Goal: Transaction & Acquisition: Obtain resource

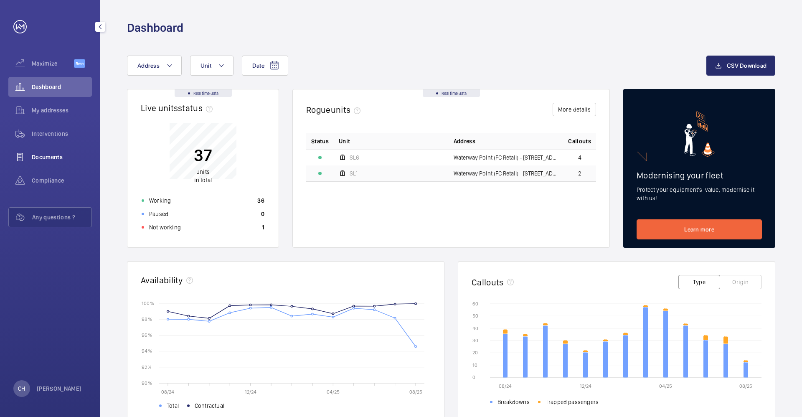
click at [49, 157] on span "Documents" at bounding box center [62, 157] width 60 height 8
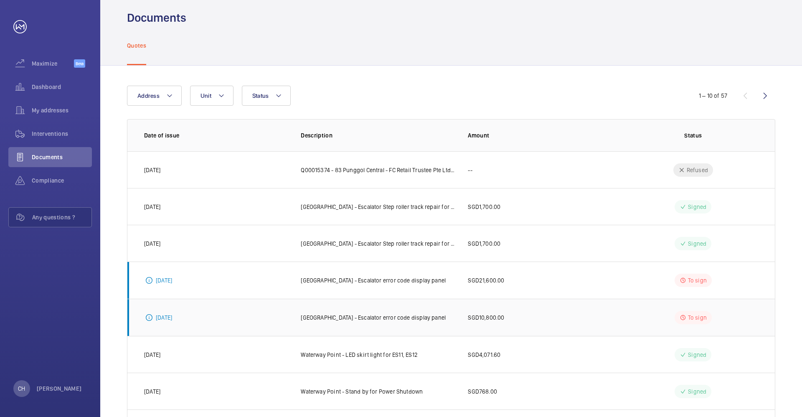
scroll to position [8, 0]
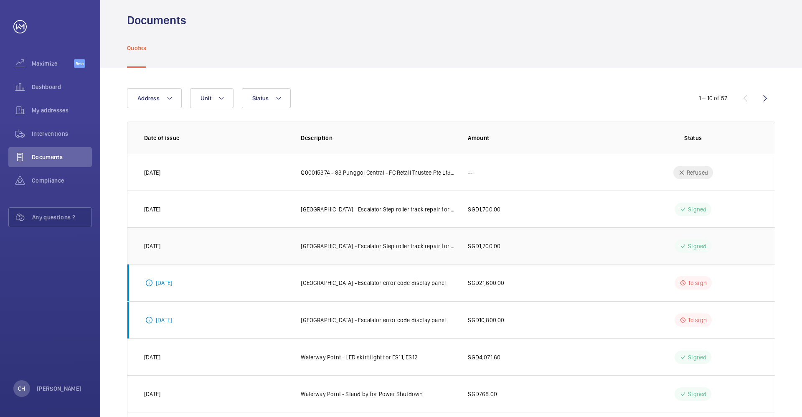
click at [599, 247] on td "SGD1,700.00" at bounding box center [534, 245] width 160 height 37
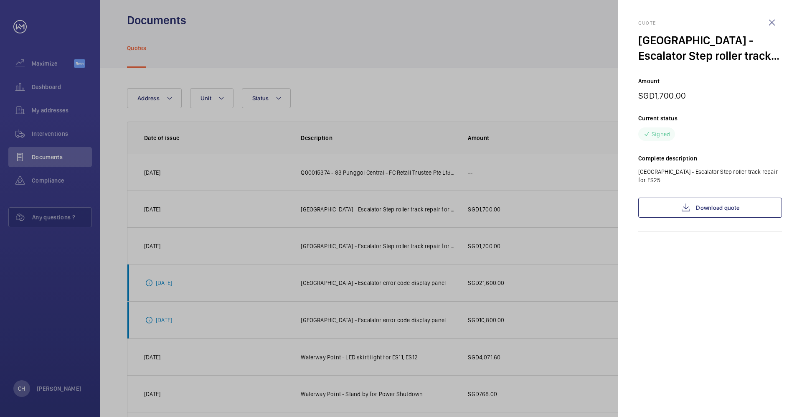
click at [558, 212] on div at bounding box center [401, 208] width 802 height 417
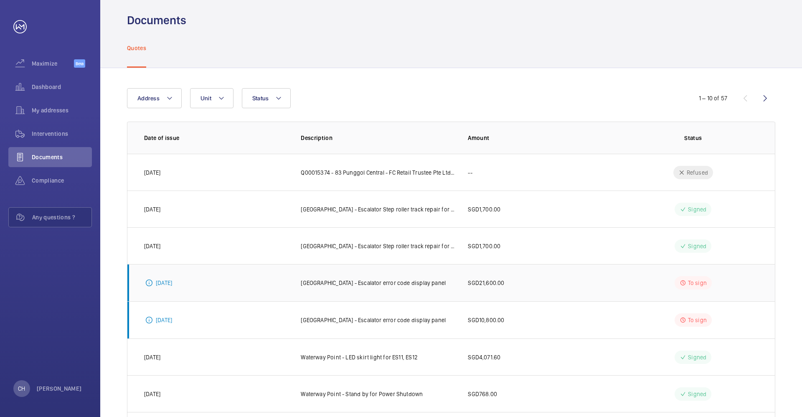
click at [602, 290] on td "SGD21,600.00" at bounding box center [534, 282] width 160 height 37
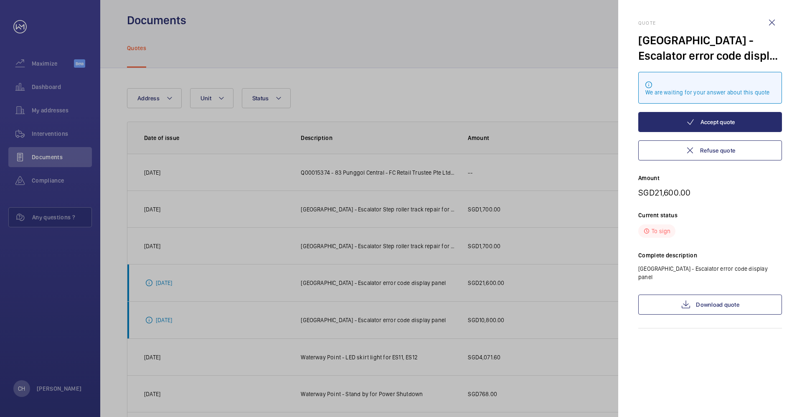
click at [539, 162] on div at bounding box center [401, 208] width 802 height 417
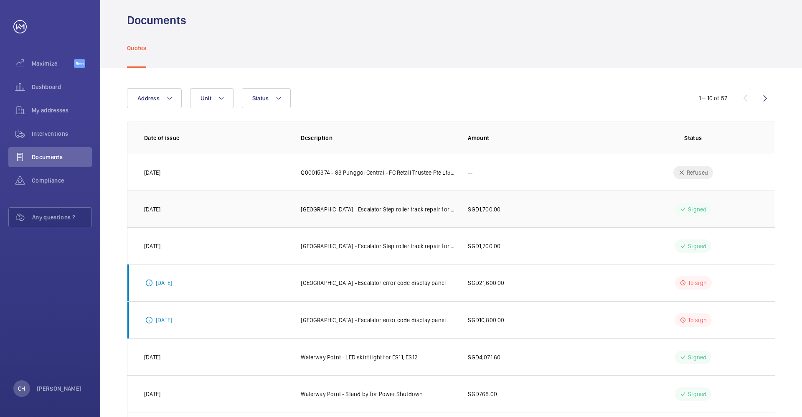
click at [597, 208] on td "SGD1,700.00" at bounding box center [534, 208] width 160 height 37
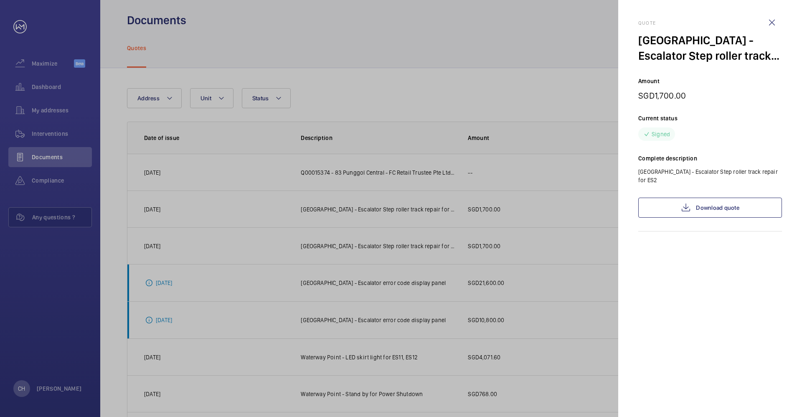
click at [584, 165] on div at bounding box center [401, 208] width 802 height 417
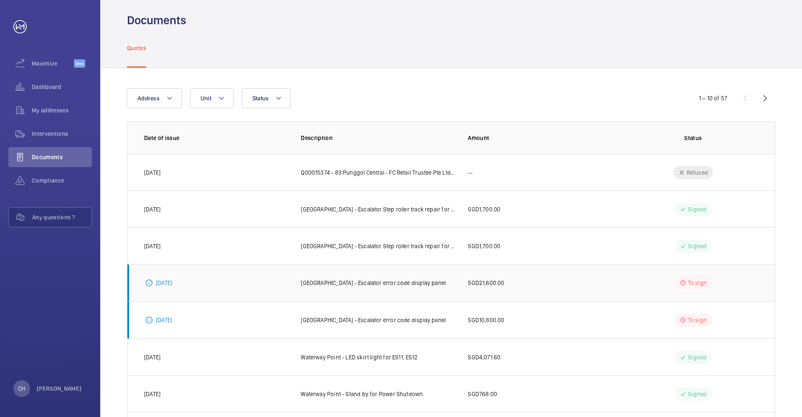
click at [600, 279] on td "SGD21,600.00" at bounding box center [534, 282] width 160 height 37
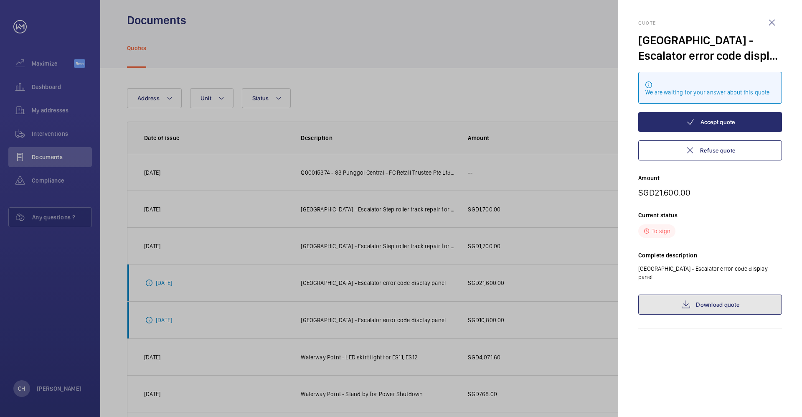
click at [726, 297] on link "Download quote" at bounding box center [710, 304] width 144 height 20
